Goal: Task Accomplishment & Management: Complete application form

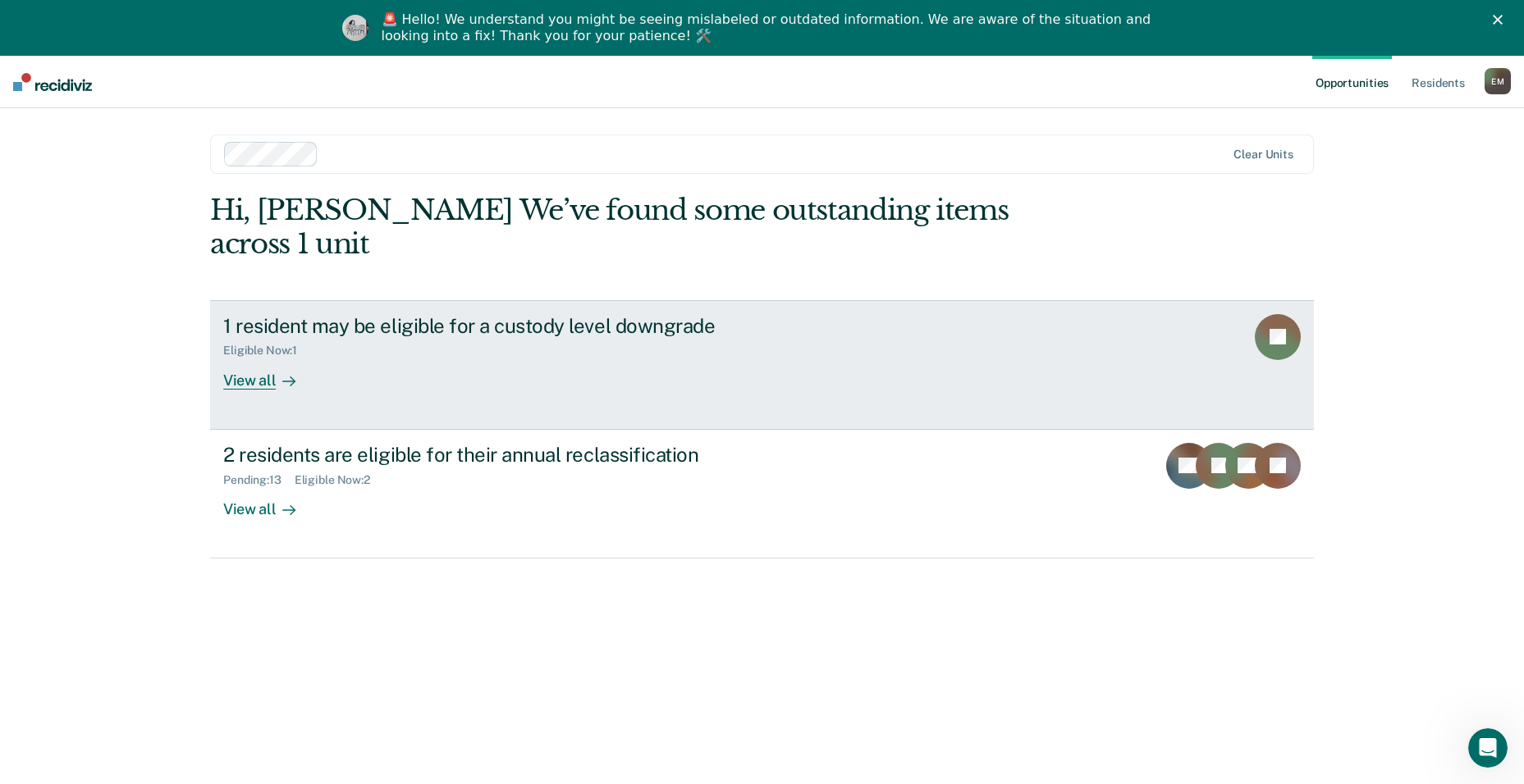
click at [258, 315] on div "1 resident may be eligible for a custody level downgrade" at bounding box center [511, 326] width 576 height 23
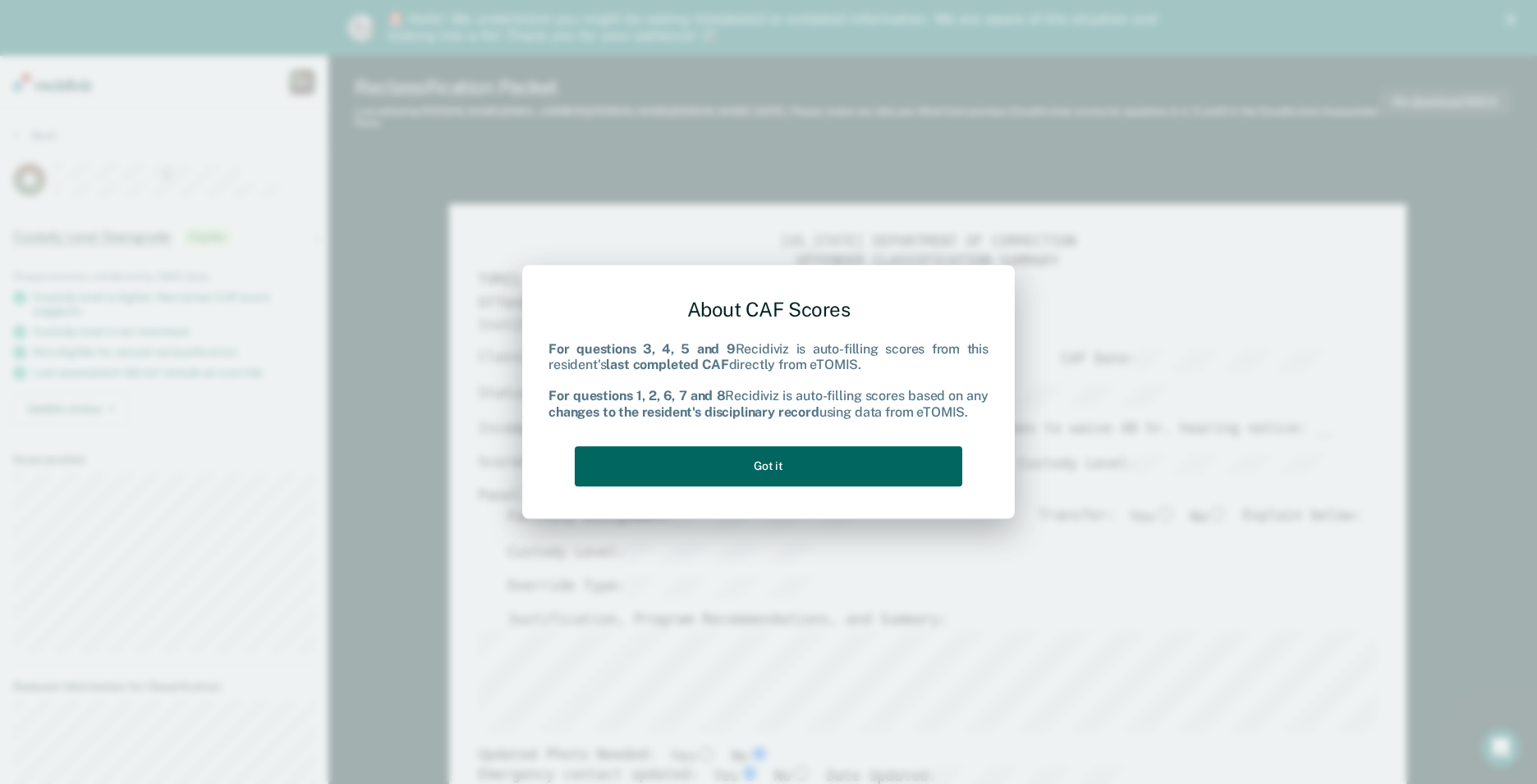
click at [801, 471] on button "Got it" at bounding box center [768, 466] width 387 height 40
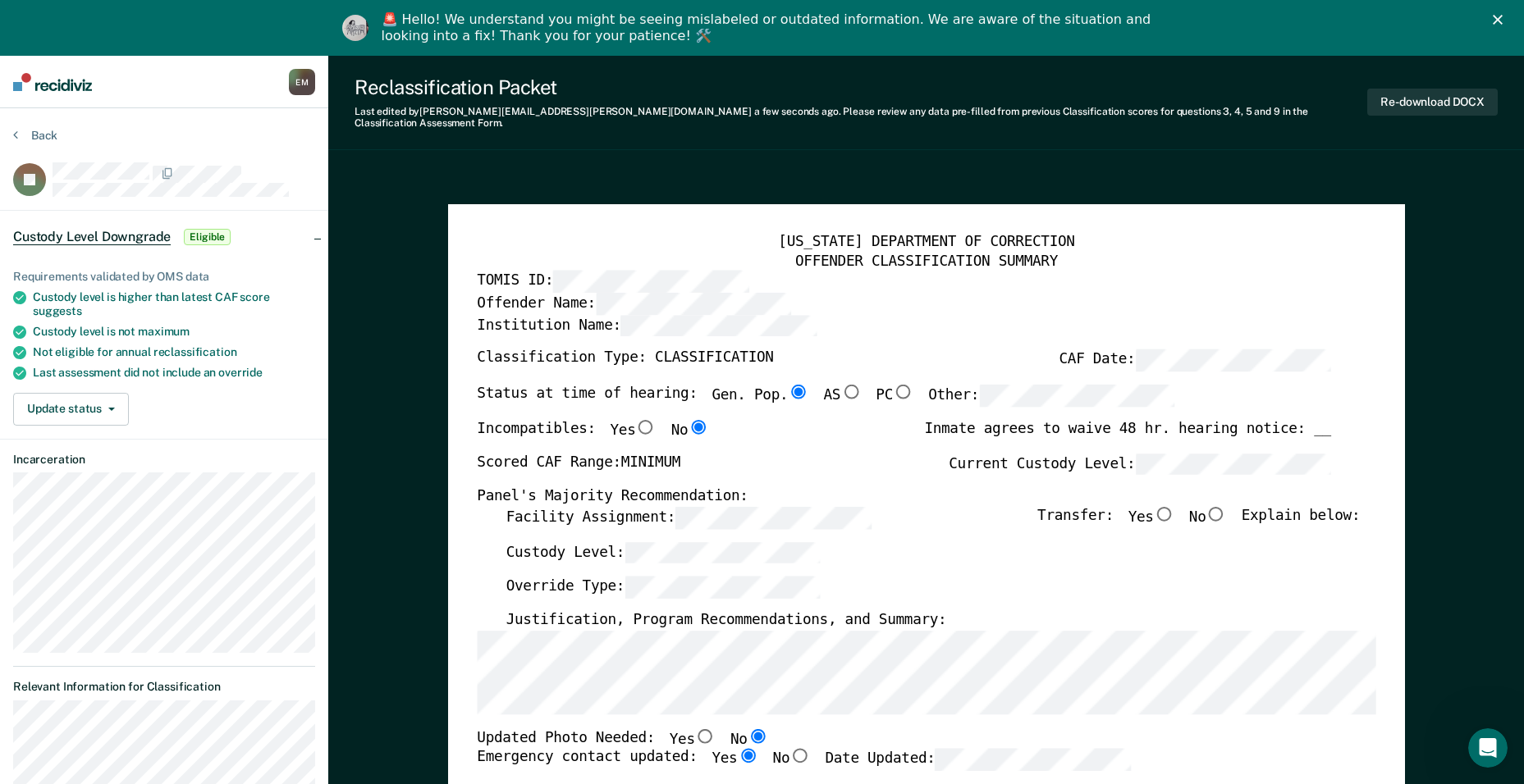
drag, startPoint x: 922, startPoint y: 557, endPoint x: 916, endPoint y: 538, distance: 19.9
click at [925, 558] on div "Custody Level:" at bounding box center [932, 560] width 854 height 36
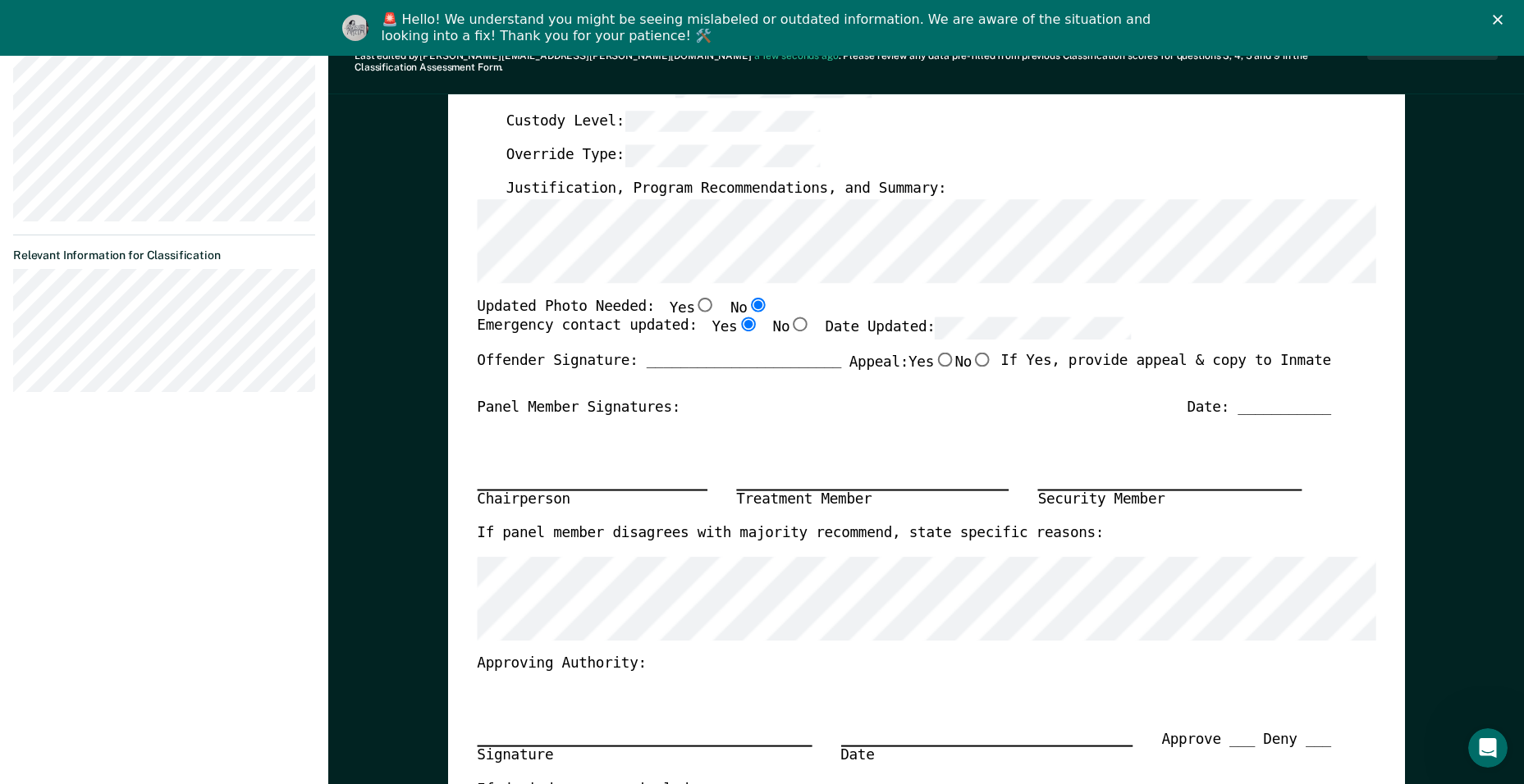
scroll to position [410, 0]
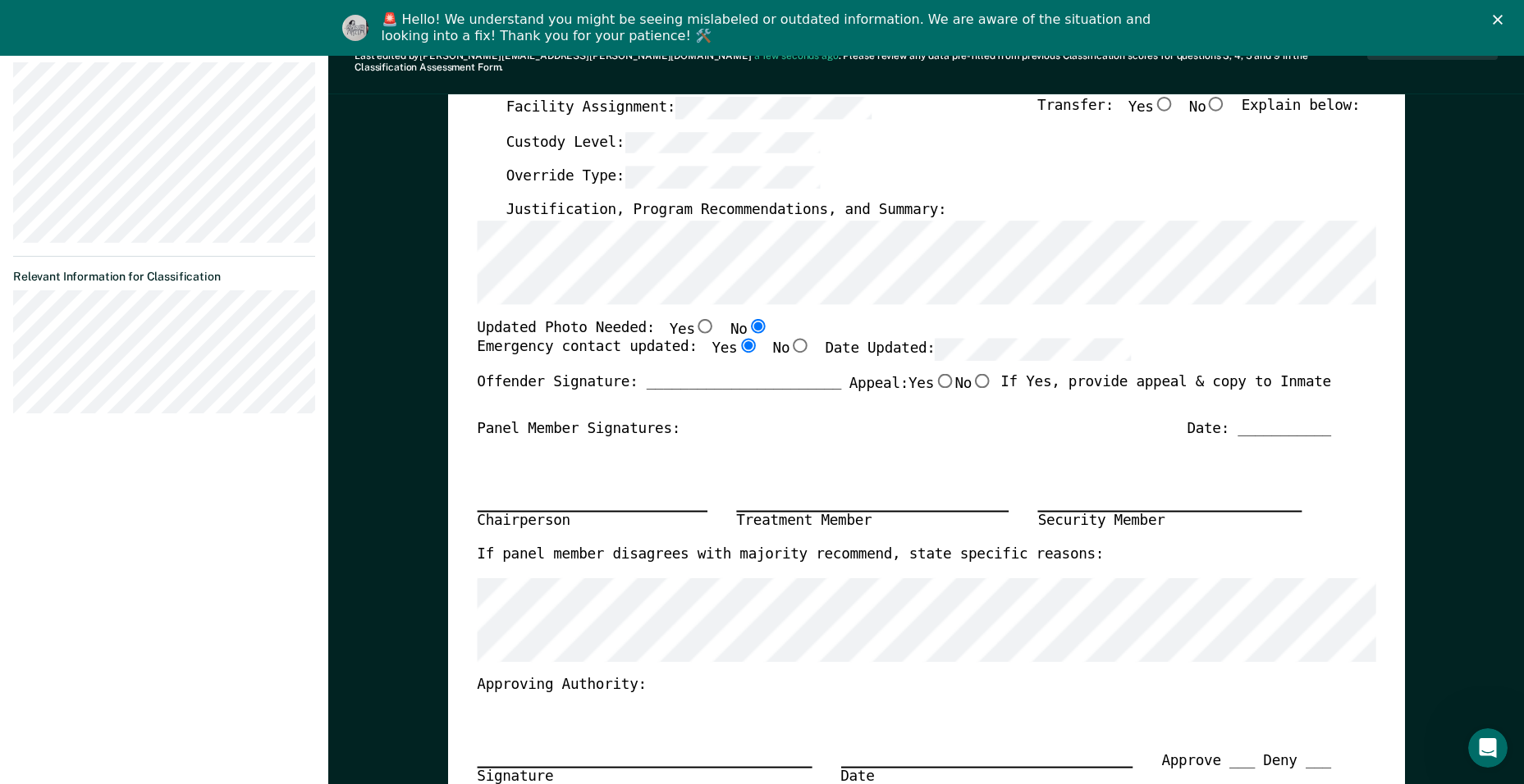
click at [827, 400] on div "Offender Signature: _______________________ Appeal: Yes No If Yes, provide appe…" at bounding box center [904, 396] width 854 height 46
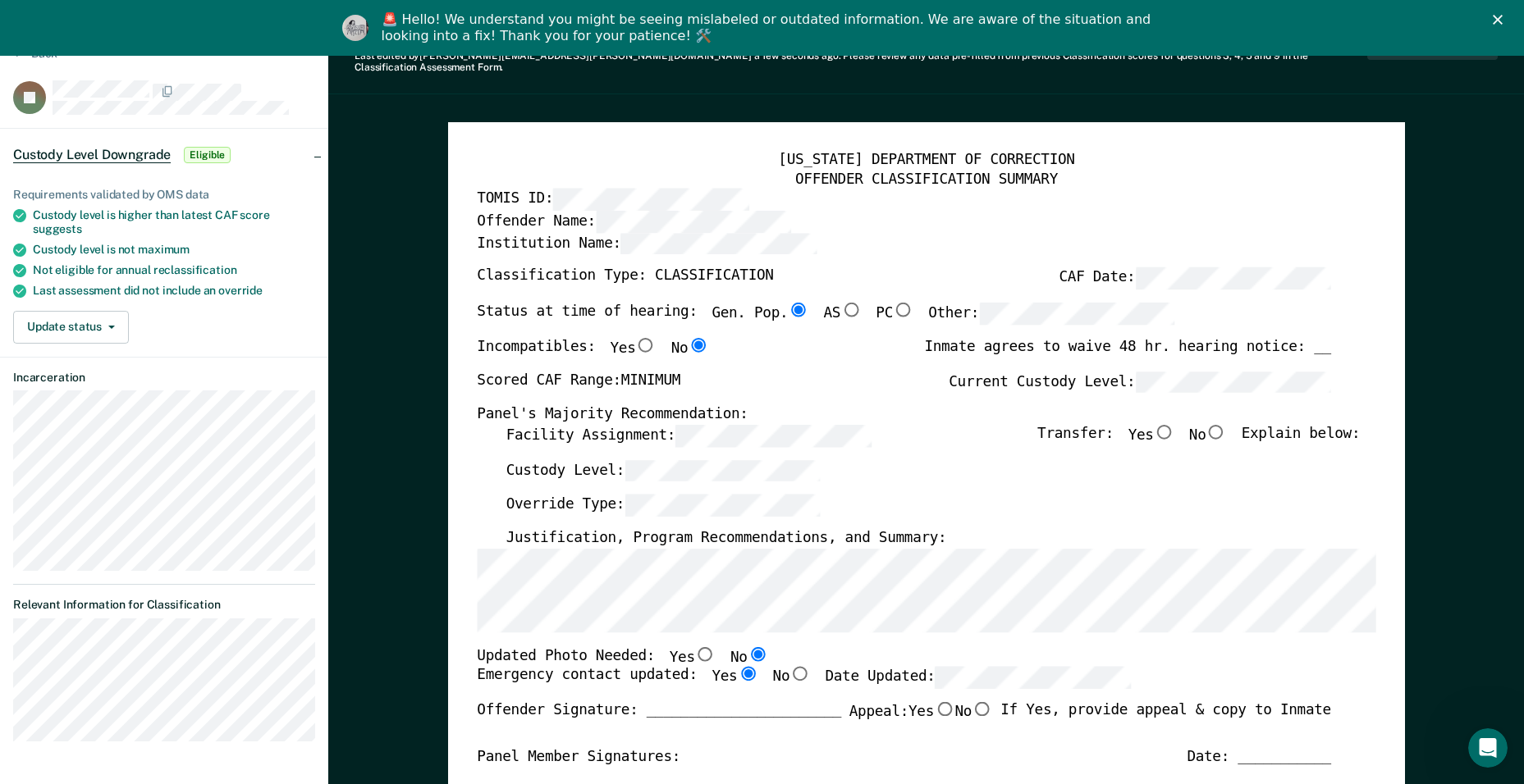
scroll to position [0, 0]
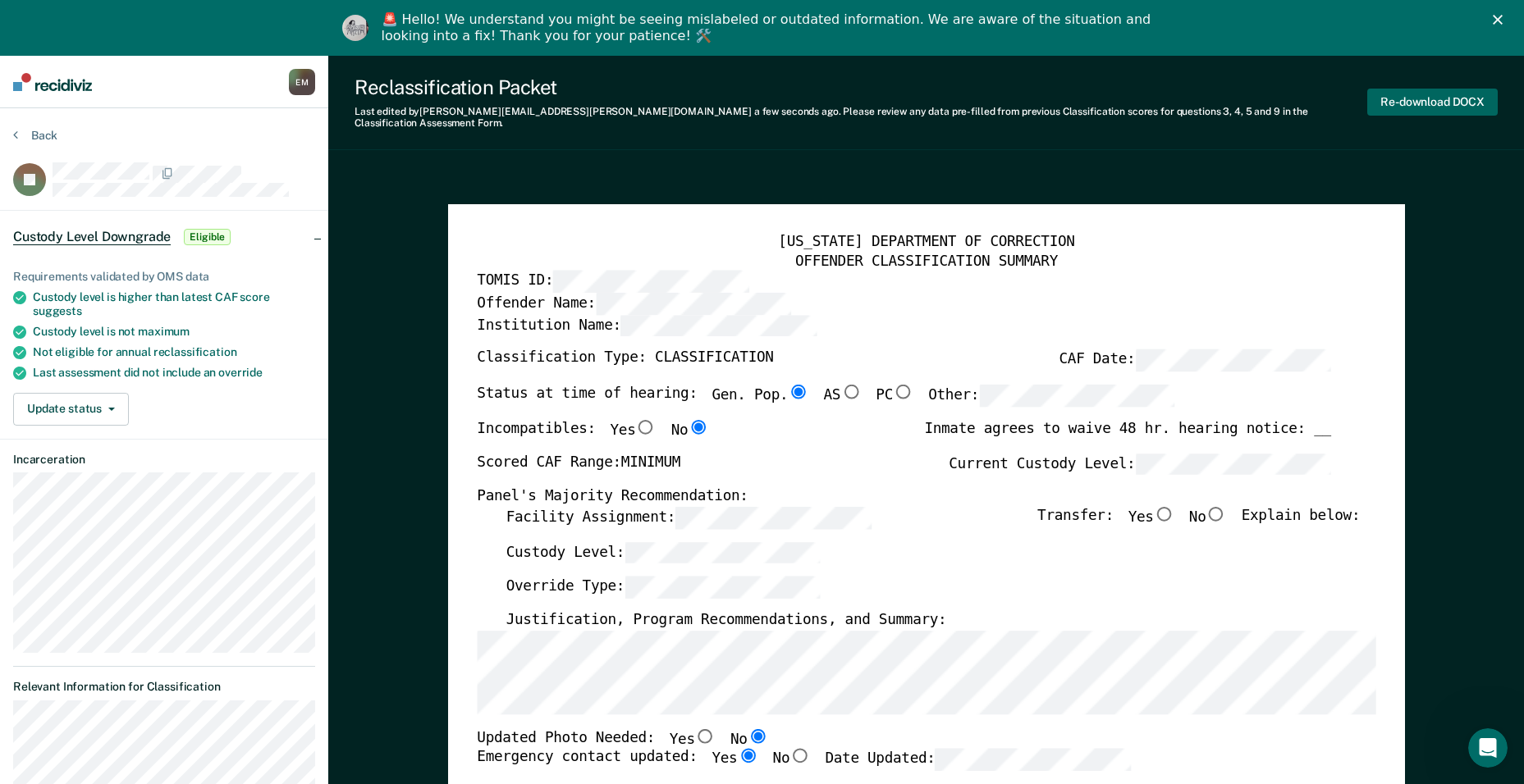
click at [1402, 88] on button "Re-download DOCX" at bounding box center [1432, 101] width 131 height 27
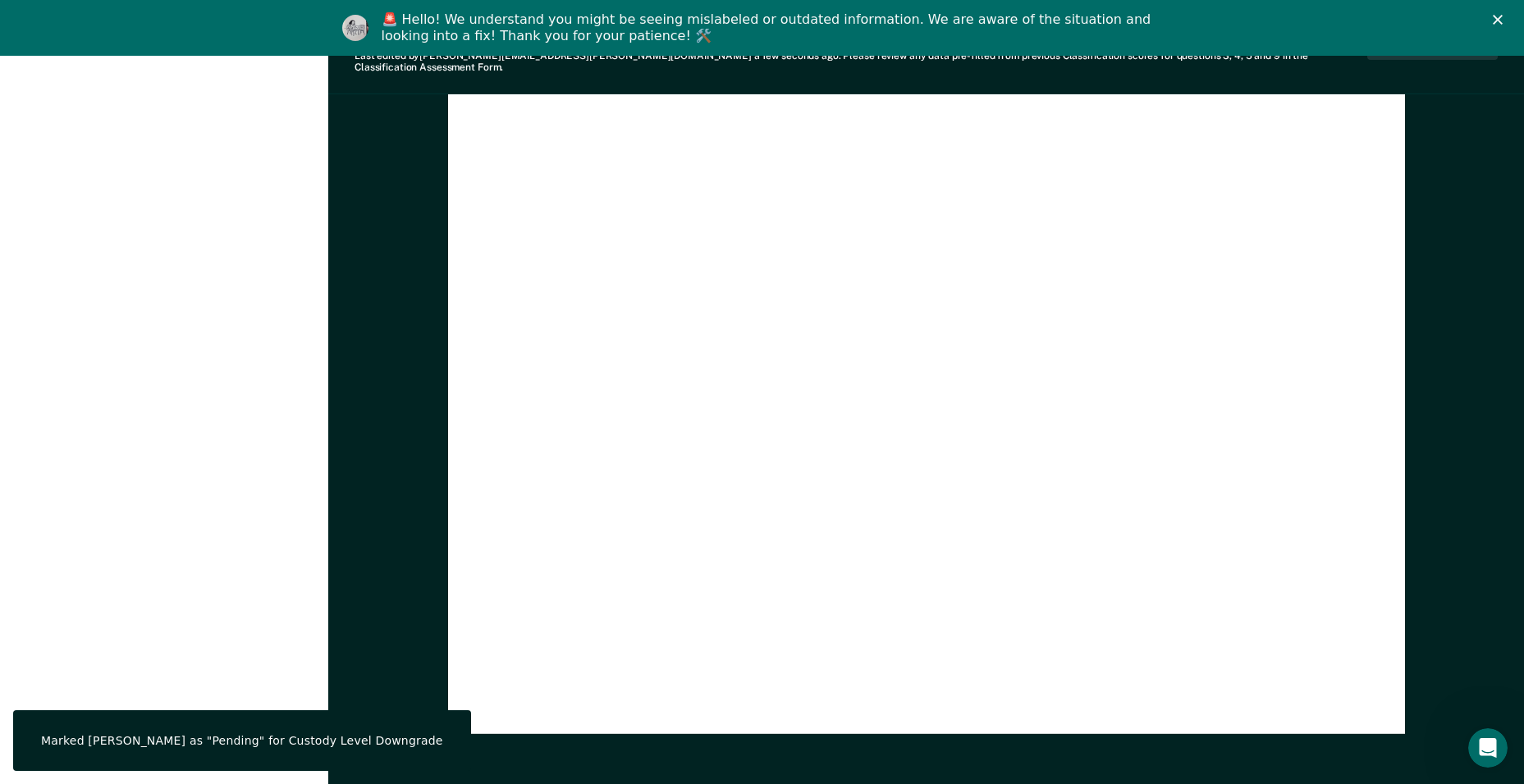
scroll to position [3856, 0]
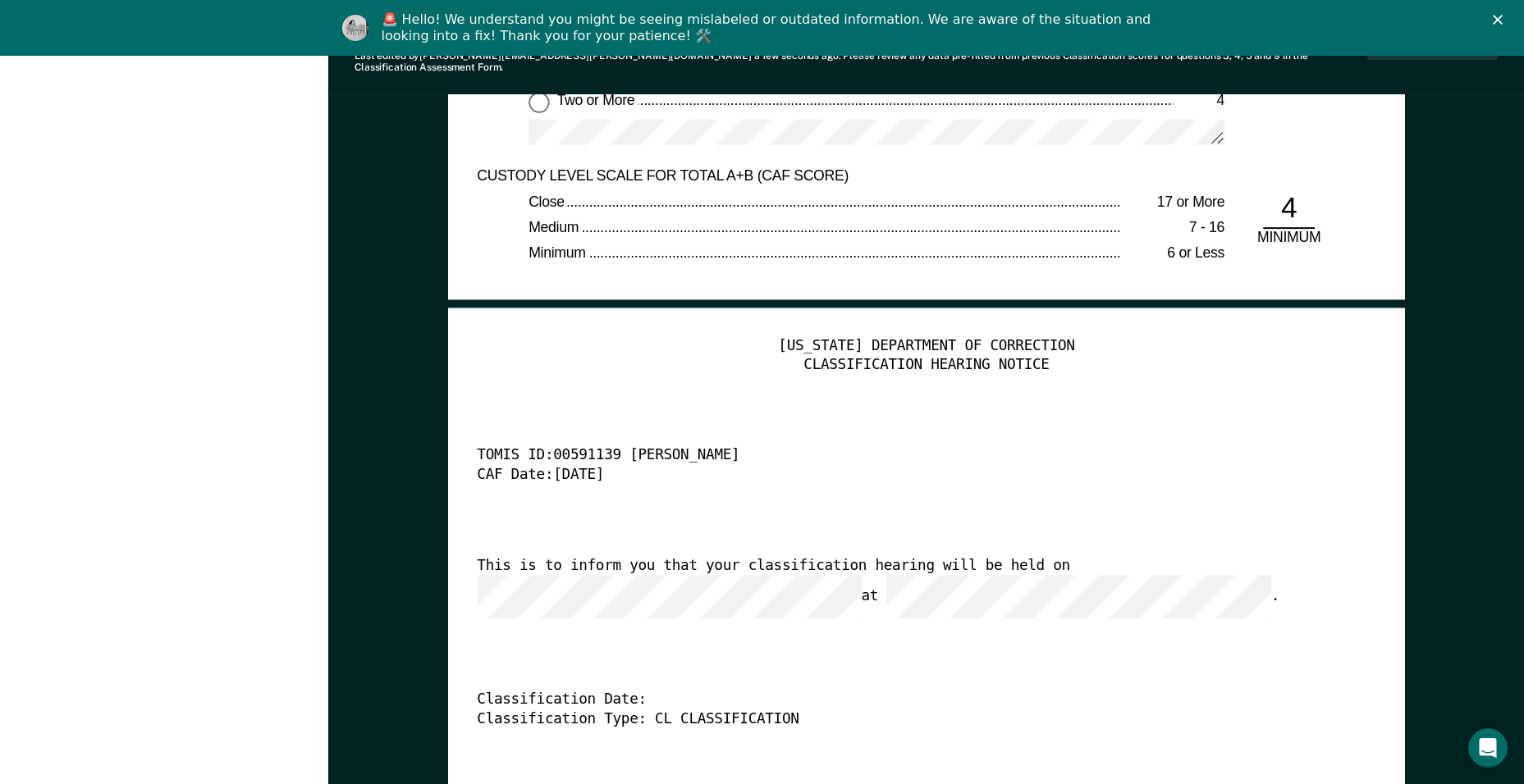
click at [1009, 612] on div "TENNESSEE DEPARTMENT OF CORRECTION CLASSIFICATION HEARING NOTICE TOMIS ID: 0059…" at bounding box center [926, 579] width 899 height 485
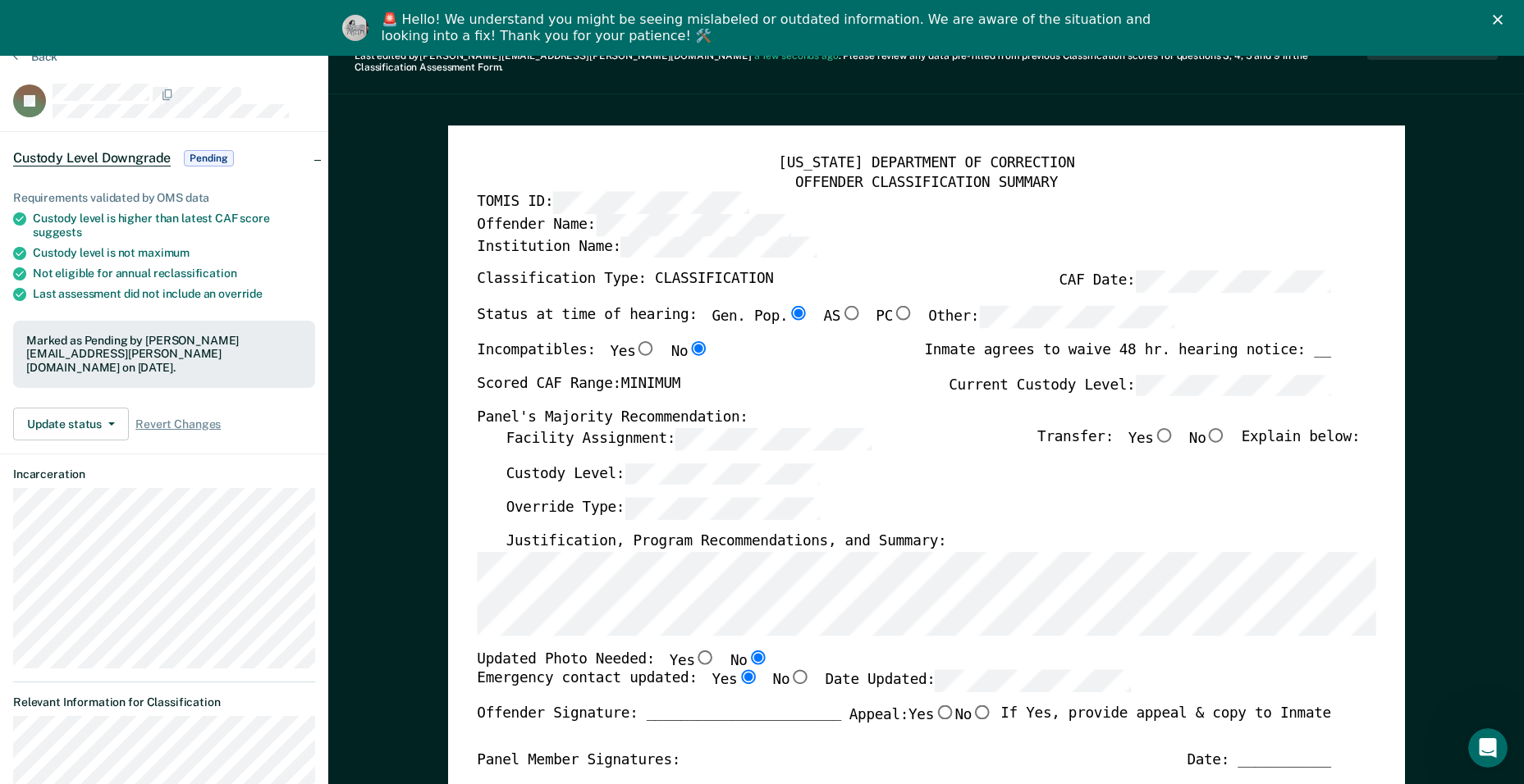
scroll to position [0, 0]
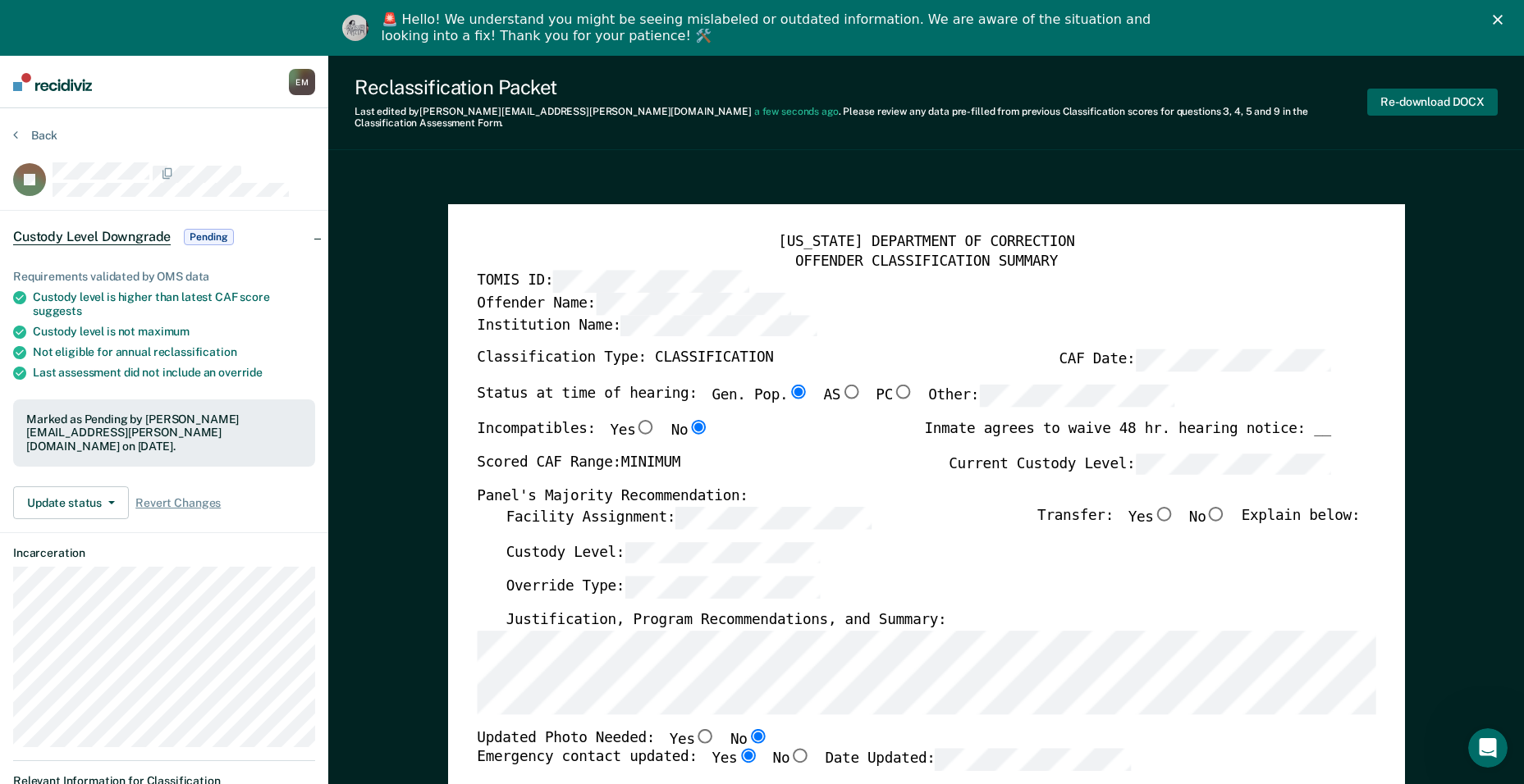
click at [1435, 101] on button "Re-download DOCX" at bounding box center [1432, 101] width 131 height 27
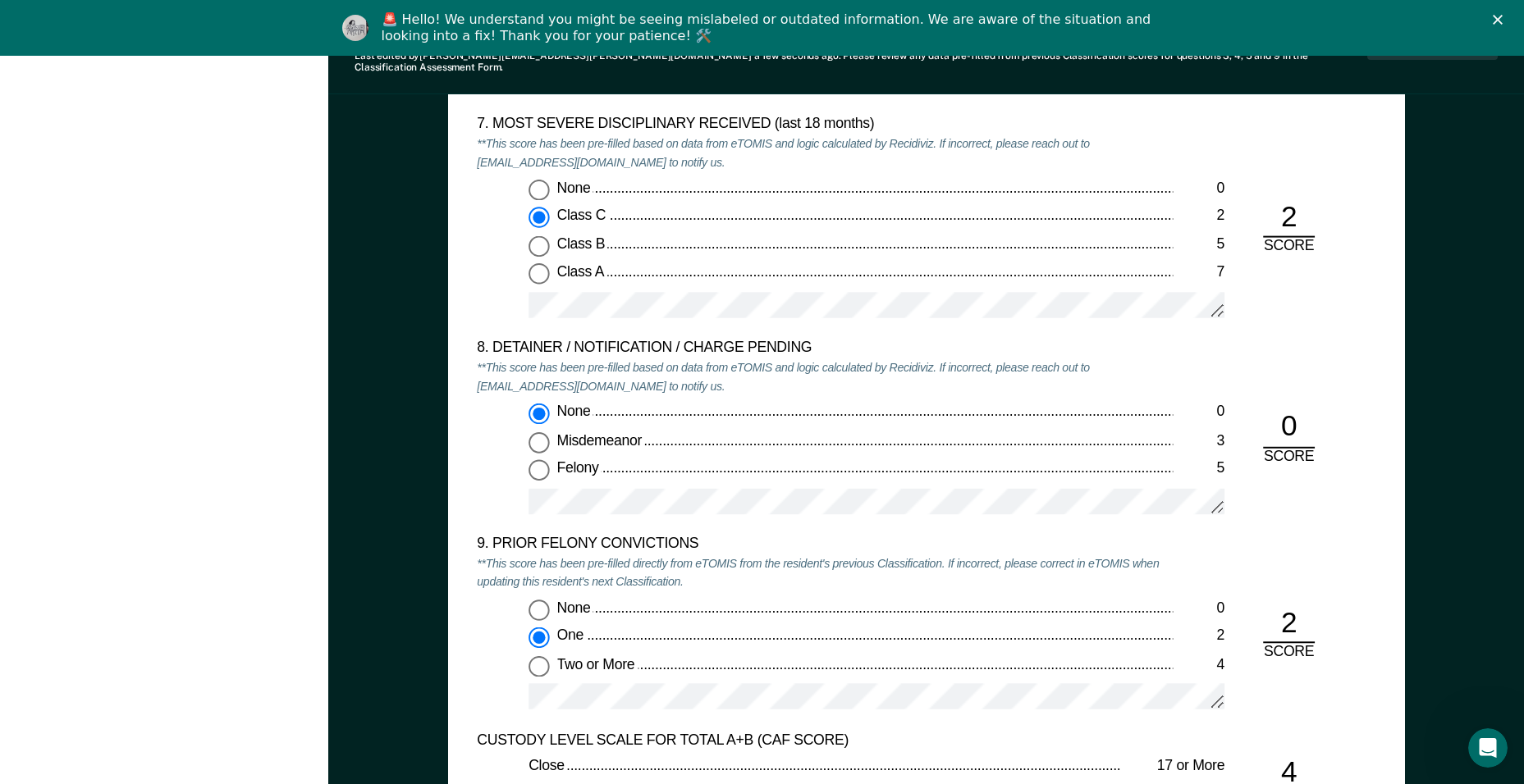
scroll to position [3200, 0]
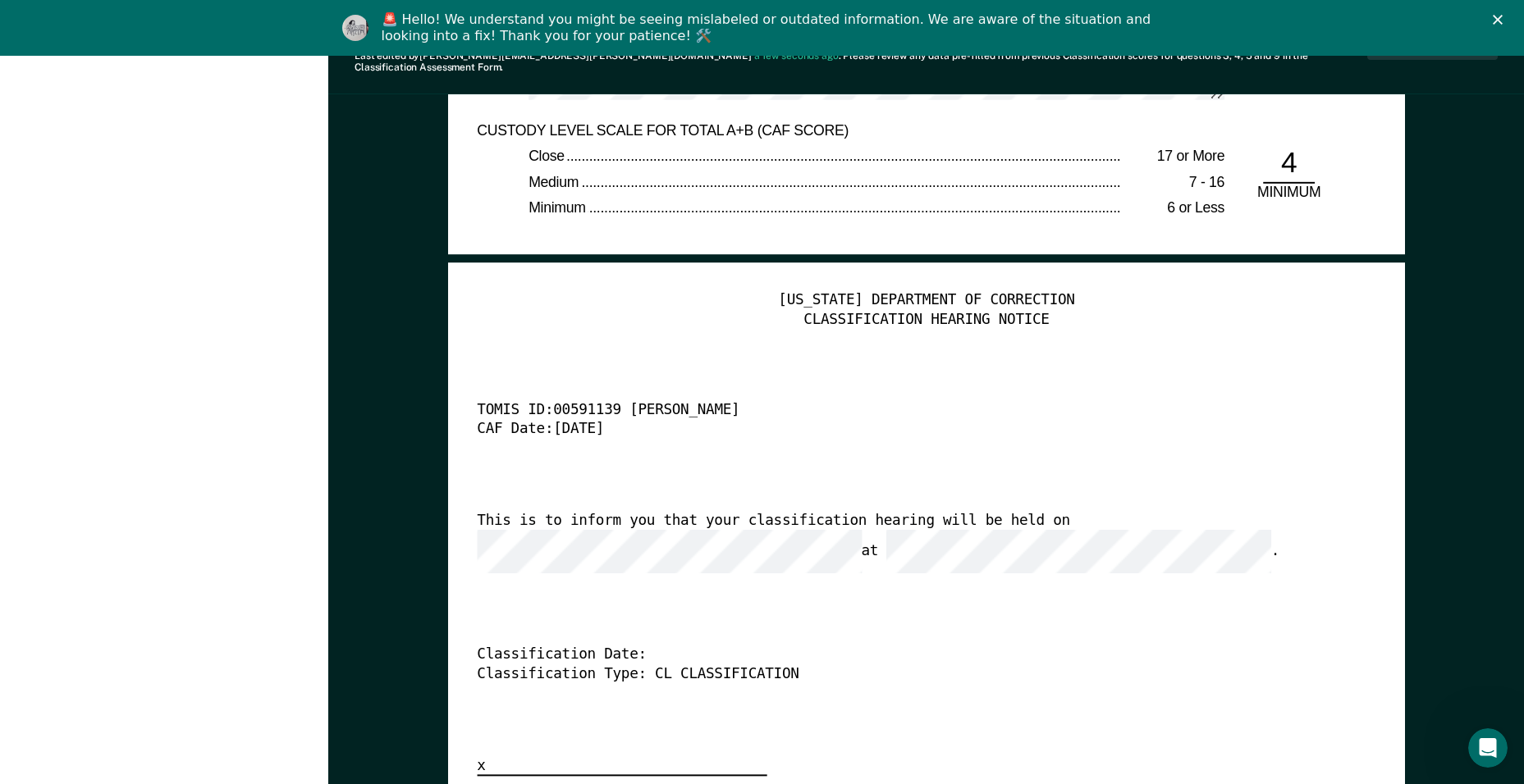
type textarea "x"
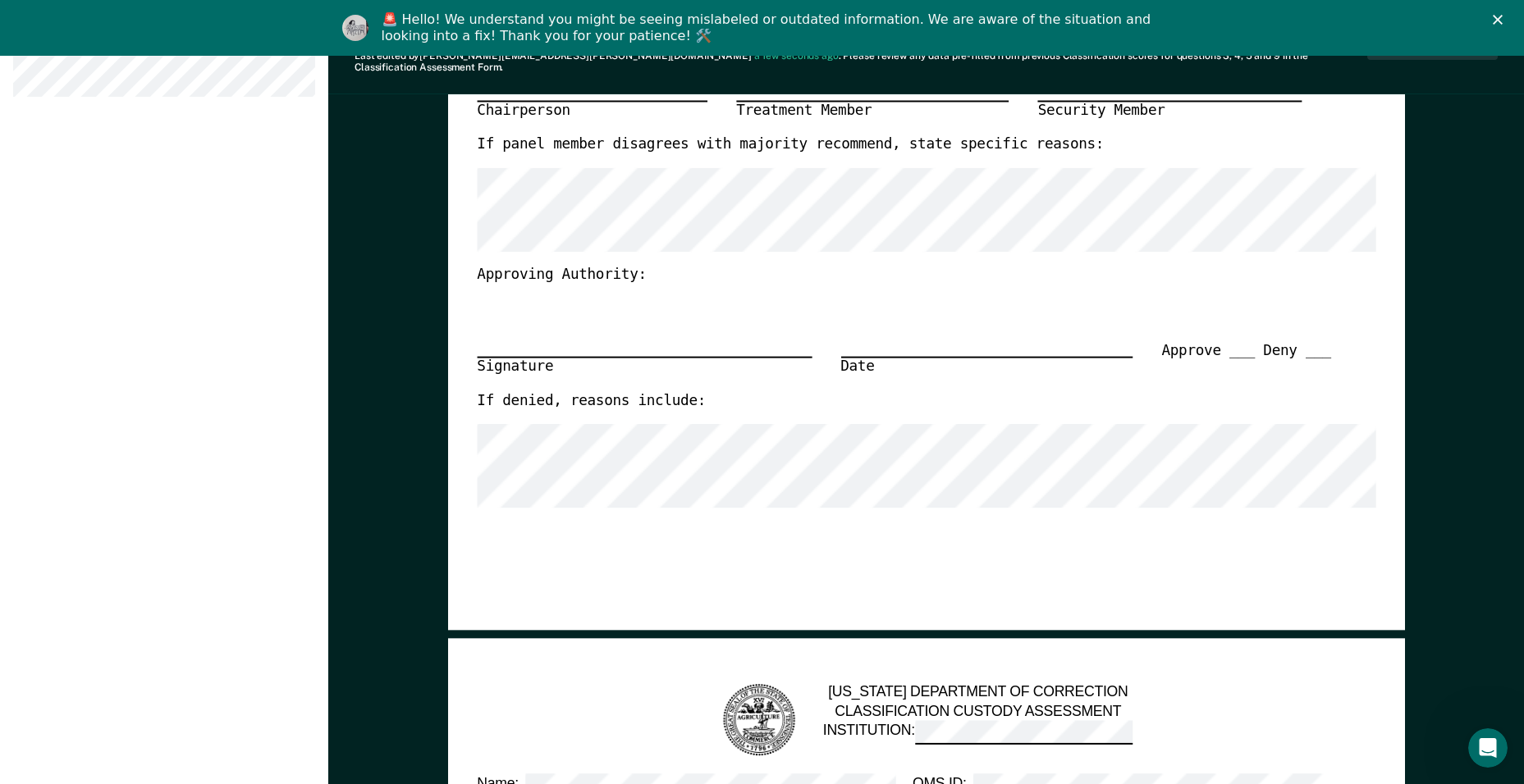
scroll to position [0, 0]
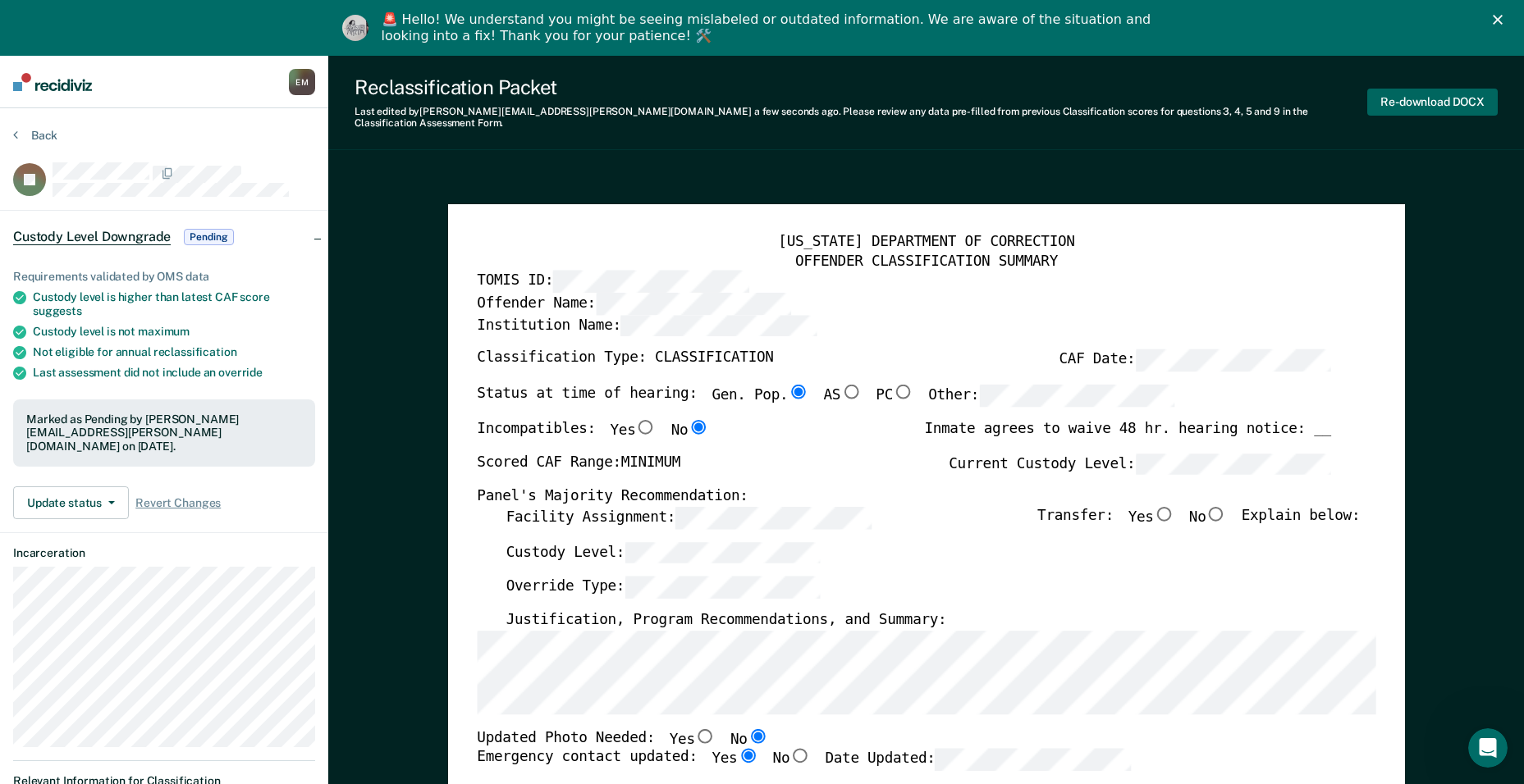
click at [1426, 107] on button "Re-download DOCX" at bounding box center [1432, 101] width 131 height 27
